Goal: Information Seeking & Learning: Learn about a topic

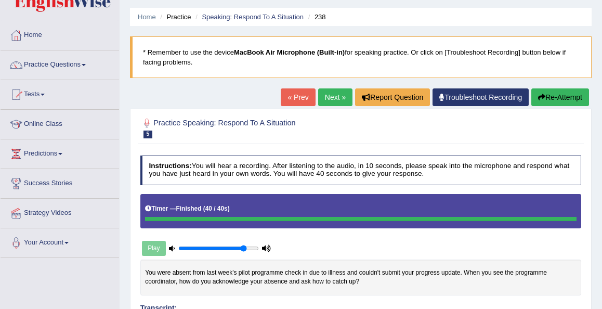
scroll to position [20, 0]
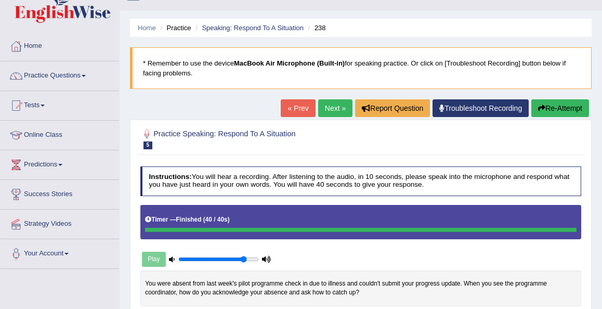
click at [548, 105] on button "Re-Attempt" at bounding box center [560, 108] width 58 height 18
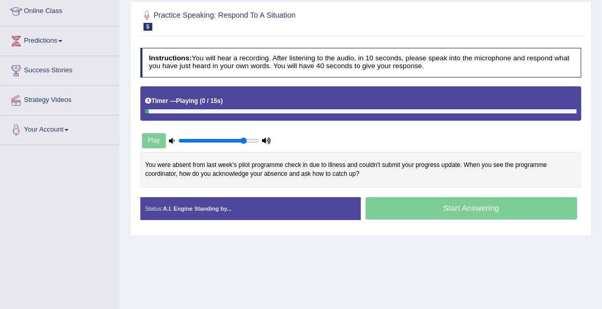
scroll to position [144, 0]
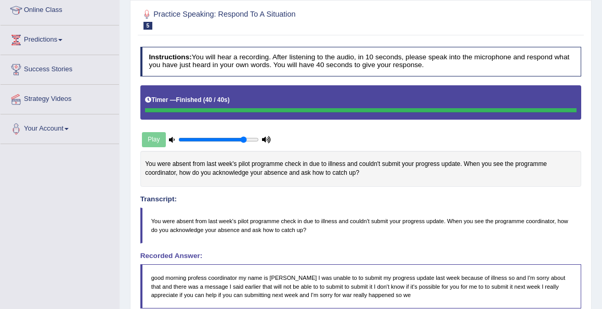
click at [595, 221] on div "Home Practice Speaking: Respond To A Situation 238 * Remember to use the device…" at bounding box center [361, 199] width 482 height 687
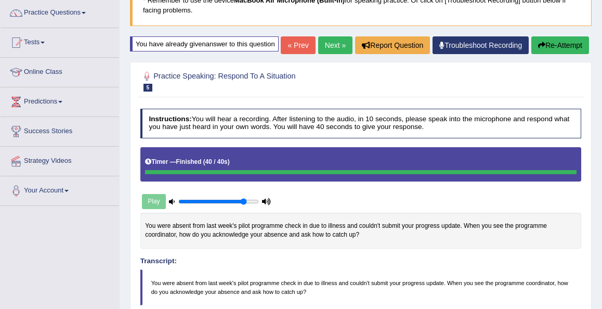
scroll to position [82, 0]
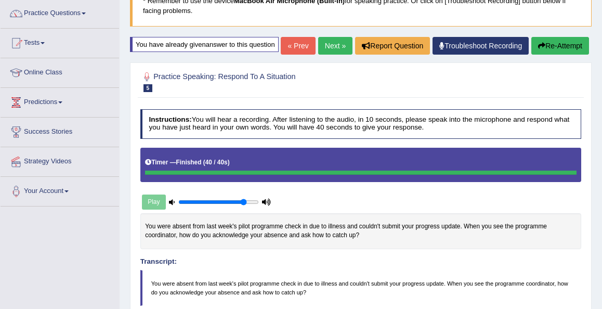
click at [330, 55] on link "Next »" at bounding box center [335, 46] width 34 height 18
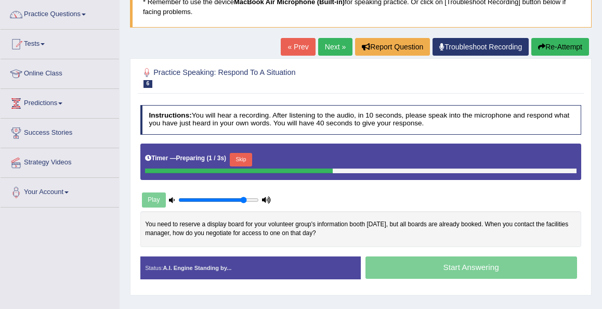
scroll to position [82, 0]
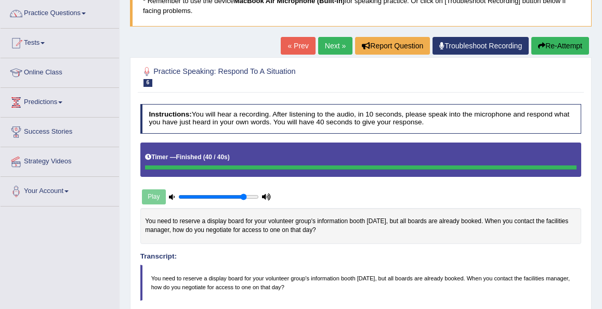
click at [598, 180] on body "Toggle navigation Home Practice Questions Speaking Practice Read Aloud Repeat S…" at bounding box center [301, 72] width 602 height 309
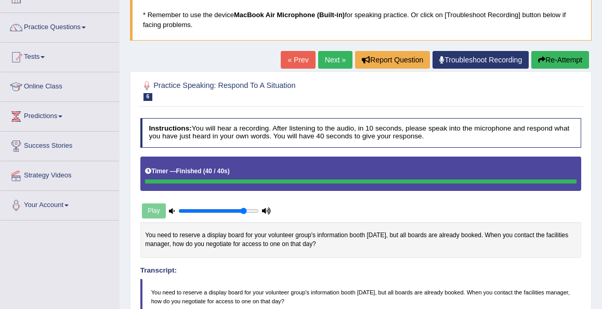
scroll to position [61, 0]
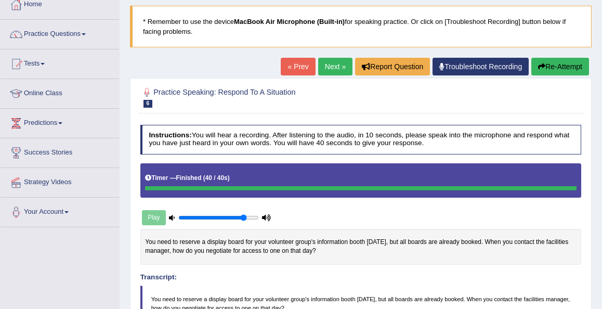
click at [329, 68] on link "Next »" at bounding box center [335, 67] width 34 height 18
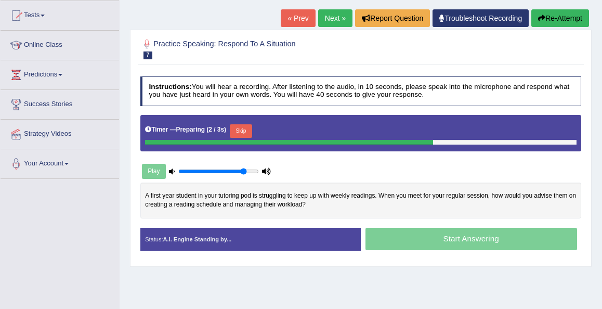
scroll to position [125, 0]
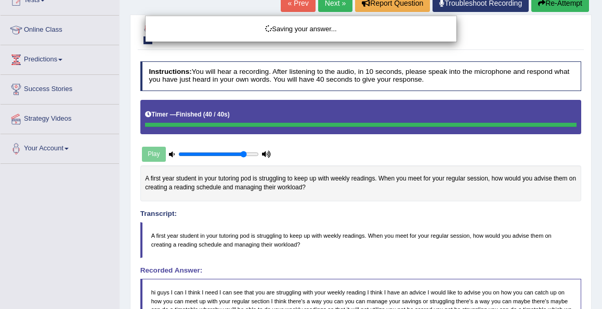
click at [590, 273] on div "Saving your answer..." at bounding box center [301, 154] width 602 height 309
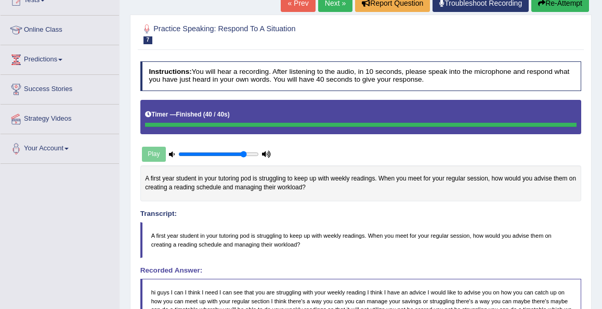
click at [594, 269] on div "Home Practice Speaking: Respond To A Situation 236 * Remember to use the device…" at bounding box center [361, 220] width 482 height 690
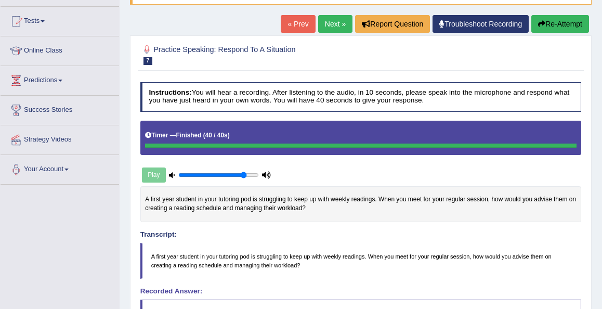
scroll to position [83, 0]
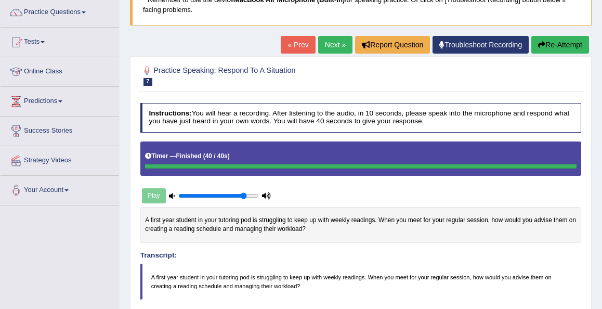
click at [46, 75] on link "Online Class" at bounding box center [60, 70] width 118 height 26
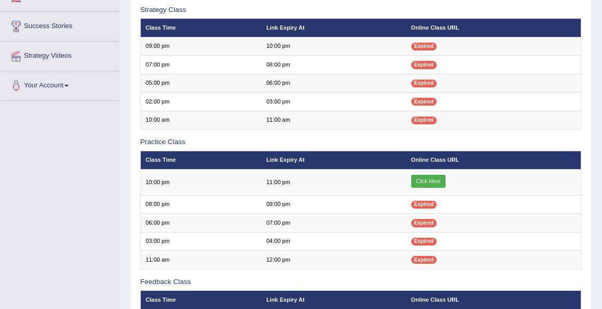
scroll to position [208, 0]
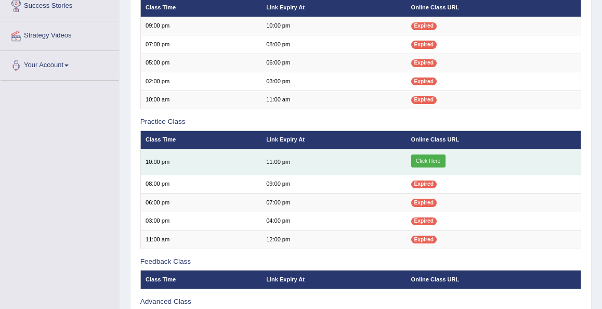
click at [424, 156] on link "Click Here" at bounding box center [428, 161] width 34 height 14
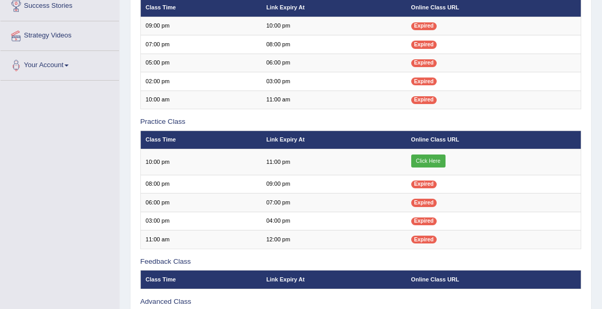
scroll to position [208, 0]
click at [600, 32] on div "Home Online Classes Online Classes Note: All timings below are Melbourne local …" at bounding box center [361, 92] width 482 height 600
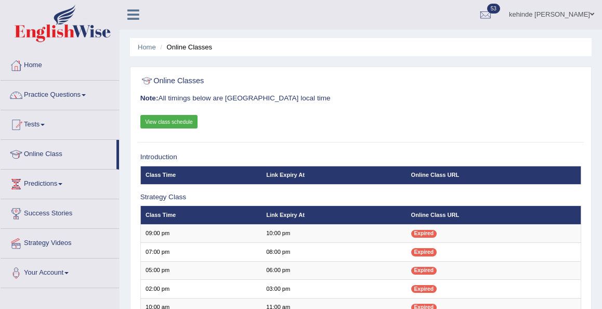
scroll to position [0, 0]
